Goal: Find contact information: Find contact information

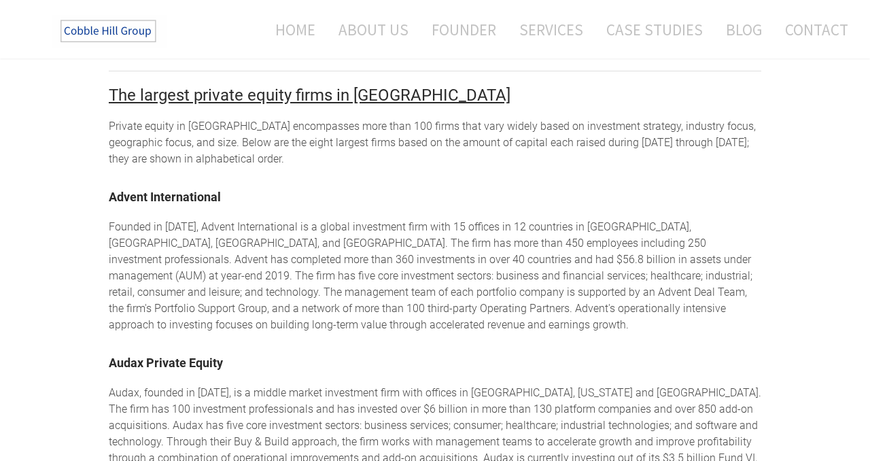
scroll to position [1098, 0]
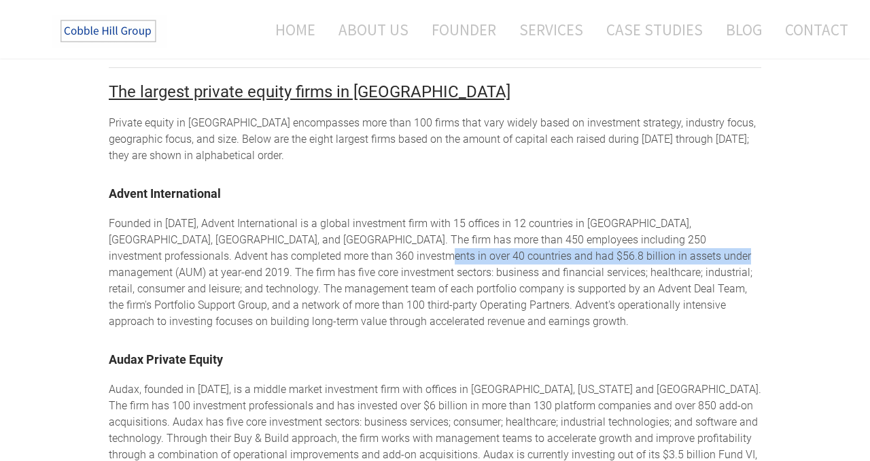
drag, startPoint x: 307, startPoint y: 241, endPoint x: 619, endPoint y: 243, distance: 312.7
click at [619, 243] on div "Founded in 1984, Advent International is a global investment firm with 15 offic…" at bounding box center [435, 272] width 652 height 114
copy div "$56.8 billion in assets under management (AUM) at year-end 2019"
click at [792, 31] on link "Contact" at bounding box center [811, 30] width 73 height 36
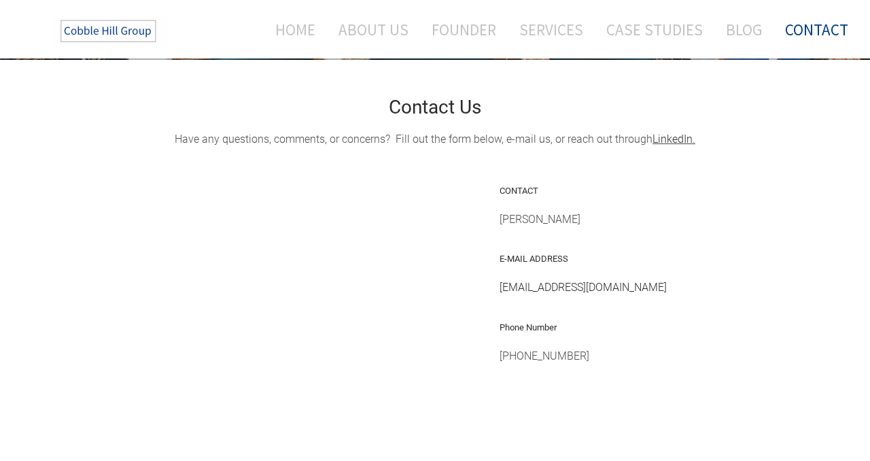
scroll to position [300, 0]
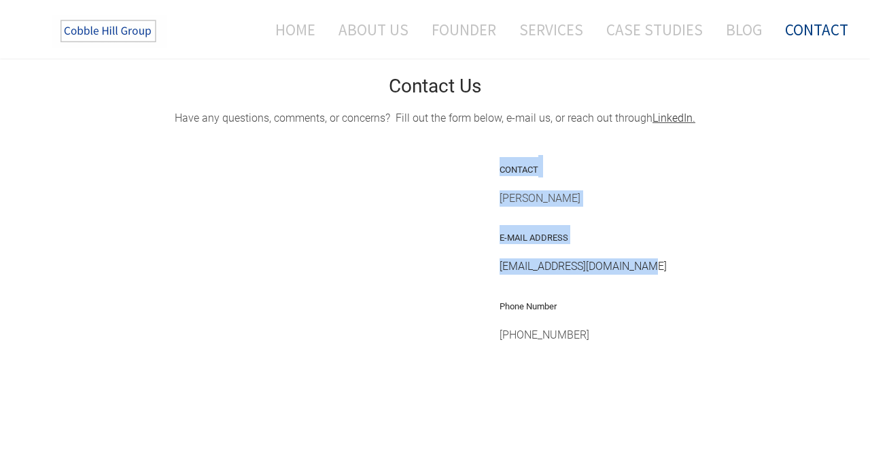
drag, startPoint x: 661, startPoint y: 263, endPoint x: 483, endPoint y: 264, distance: 178.1
click at [195, 119] on div "Contact Us Have any questions, comments, or concerns? Fill out the form below, …" at bounding box center [435, 393] width 652 height 633
click at [496, 264] on td "CONTACT Barry A. Baker E-MAIL ADDRESS bbaker@cobblehillgroup.com Phone Number 9…" at bounding box center [630, 335] width 282 height 380
drag, startPoint x: 500, startPoint y: 264, endPoint x: 664, endPoint y: 270, distance: 164.6
click at [664, 270] on td "CONTACT Barry A. Baker E-MAIL ADDRESS bbaker@cobblehillgroup.com Phone Number 9…" at bounding box center [630, 335] width 282 height 380
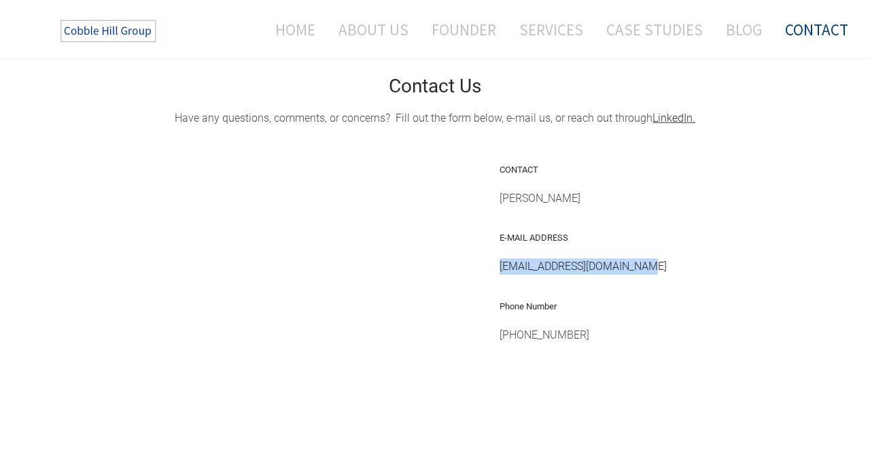
copy link "bbaker@cobblehillgroup.com"
click at [300, 27] on link "Home" at bounding box center [290, 30] width 71 height 36
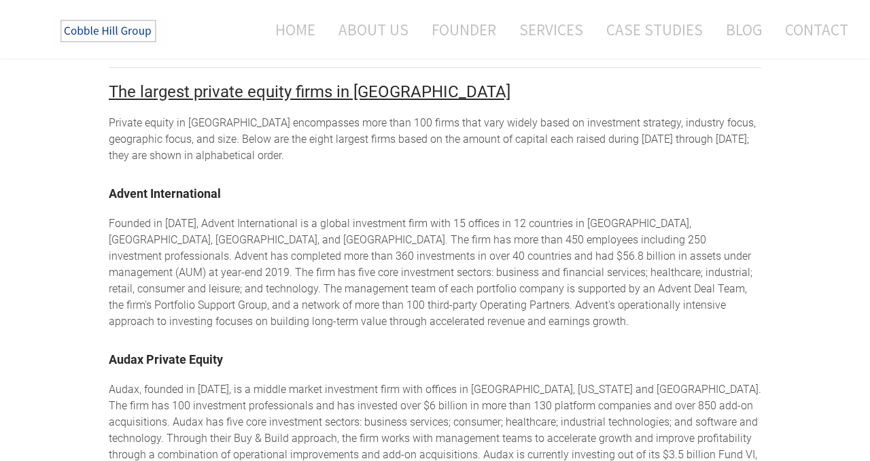
click at [253, 82] on font "​The largest private equity firms in [GEOGRAPHIC_DATA]" at bounding box center [310, 91] width 402 height 19
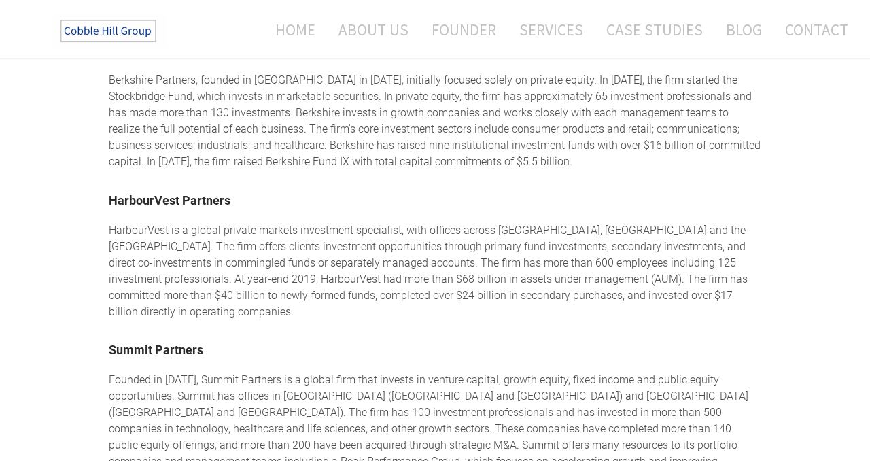
scroll to position [1724, 0]
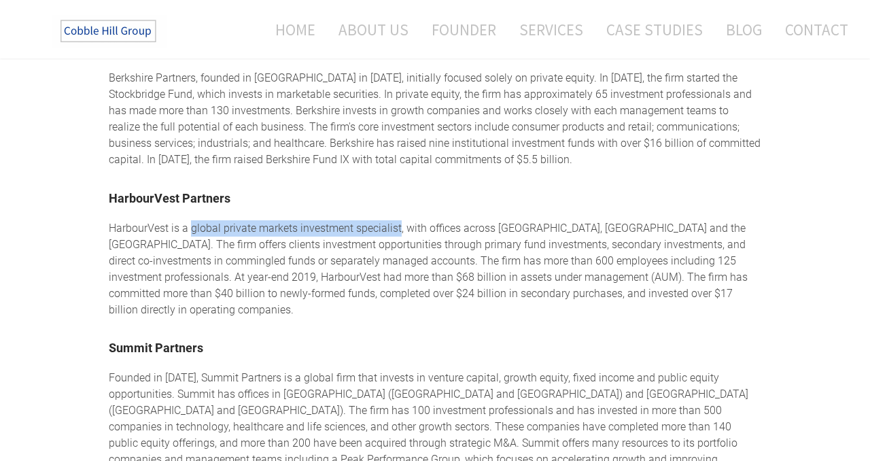
drag, startPoint x: 190, startPoint y: 194, endPoint x: 397, endPoint y: 188, distance: 207.4
click at [397, 220] on div "HarbourVest is a global private markets investment specialist, with offices acr…" at bounding box center [435, 269] width 652 height 98
copy div "global private markets investment specialist"
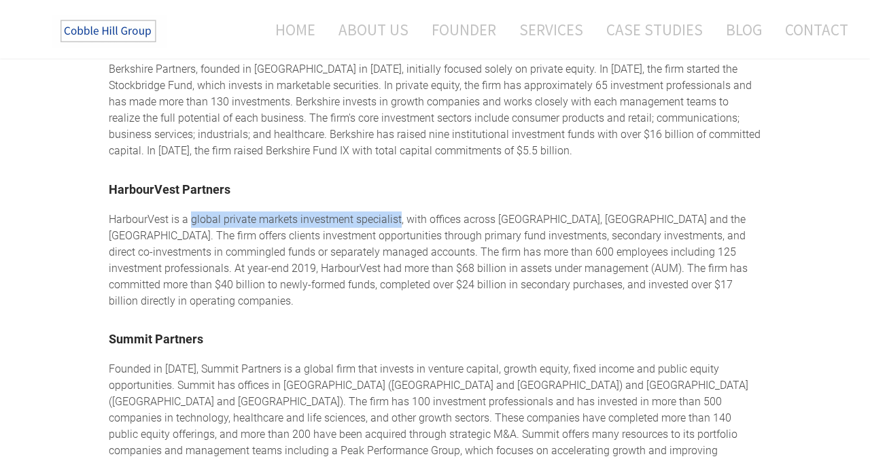
scroll to position [1738, 0]
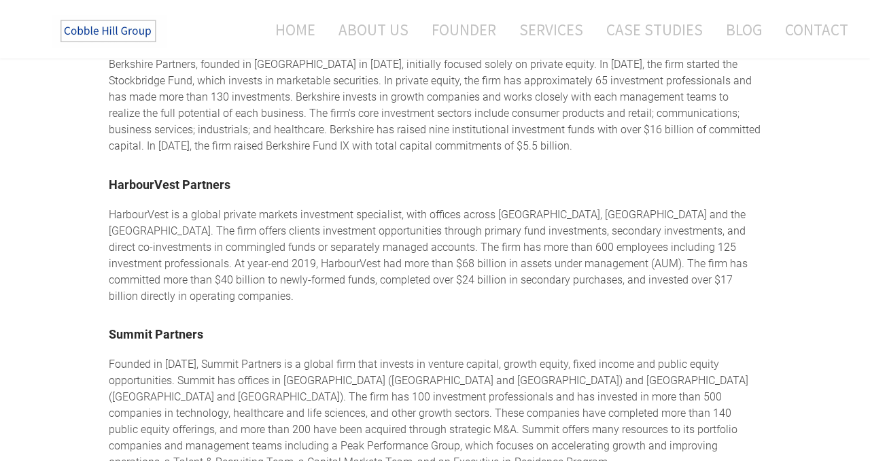
click at [462, 237] on div "HarbourVest is a global private markets investment specialist, with offices acr…" at bounding box center [435, 256] width 652 height 98
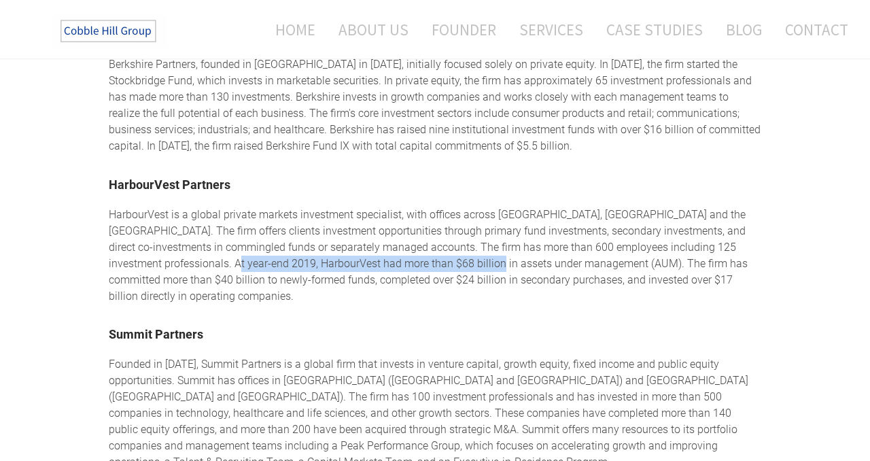
drag, startPoint x: 190, startPoint y: 230, endPoint x: 466, endPoint y: 231, distance: 275.3
click at [466, 231] on div "HarbourVest is a global private markets investment specialist, with offices acr…" at bounding box center [435, 256] width 652 height 98
copy div "more than $68 billion in assets under management (AUM)"
click at [159, 177] on link "HarbourVest Partners" at bounding box center [170, 184] width 122 height 14
